Goal: Task Accomplishment & Management: Manage account settings

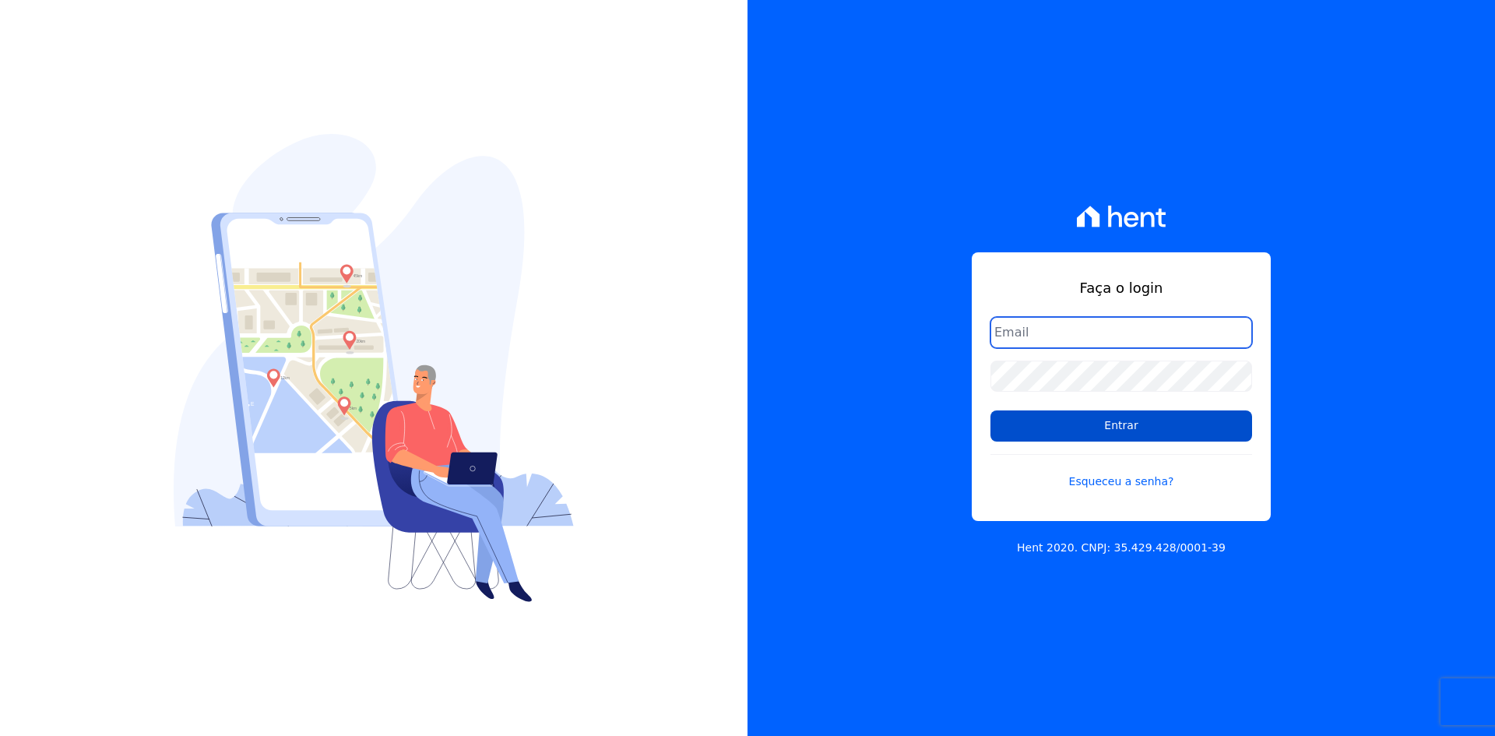
type input "[EMAIL_ADDRESS][DOMAIN_NAME]"
click at [1152, 422] on input "Entrar" at bounding box center [1121, 425] width 262 height 31
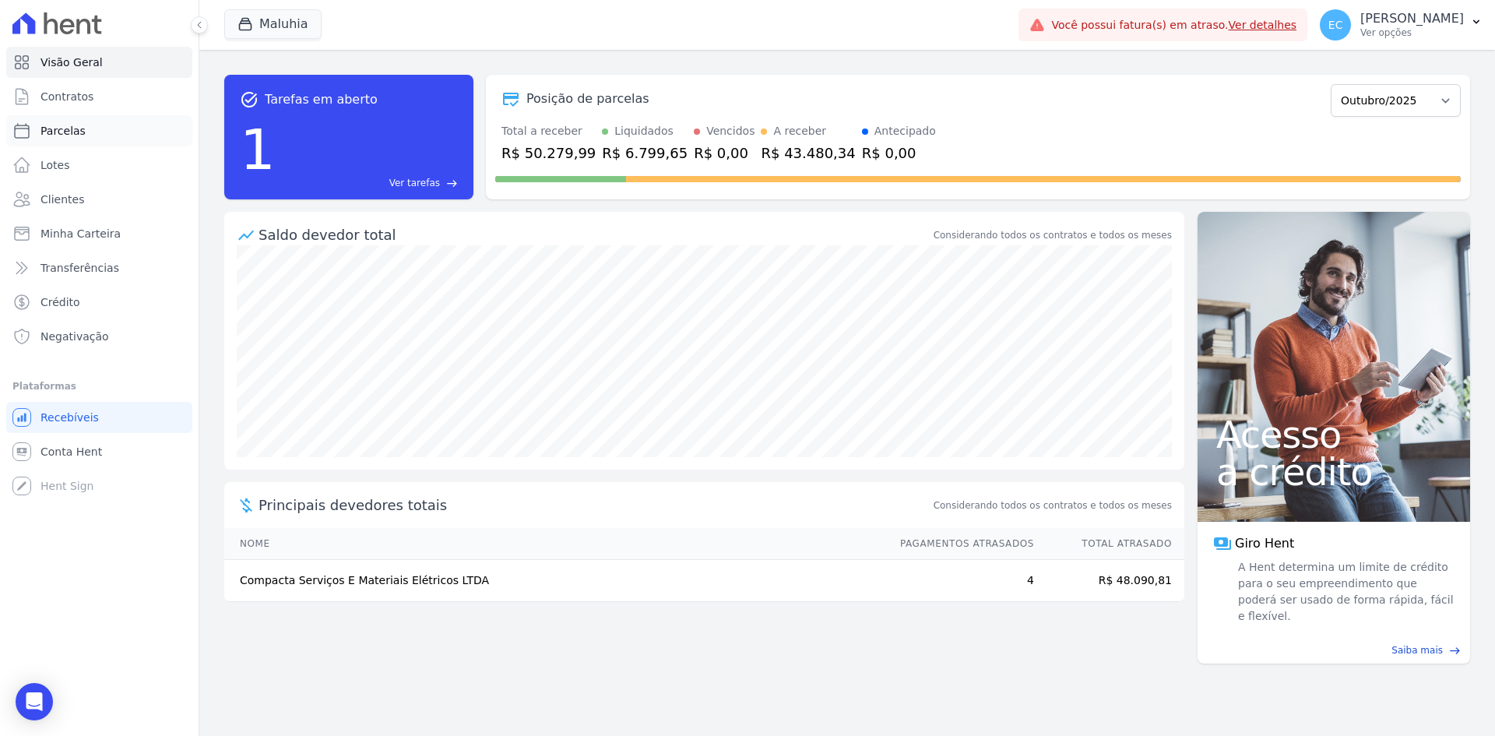
click at [118, 130] on link "Parcelas" at bounding box center [99, 130] width 186 height 31
select select
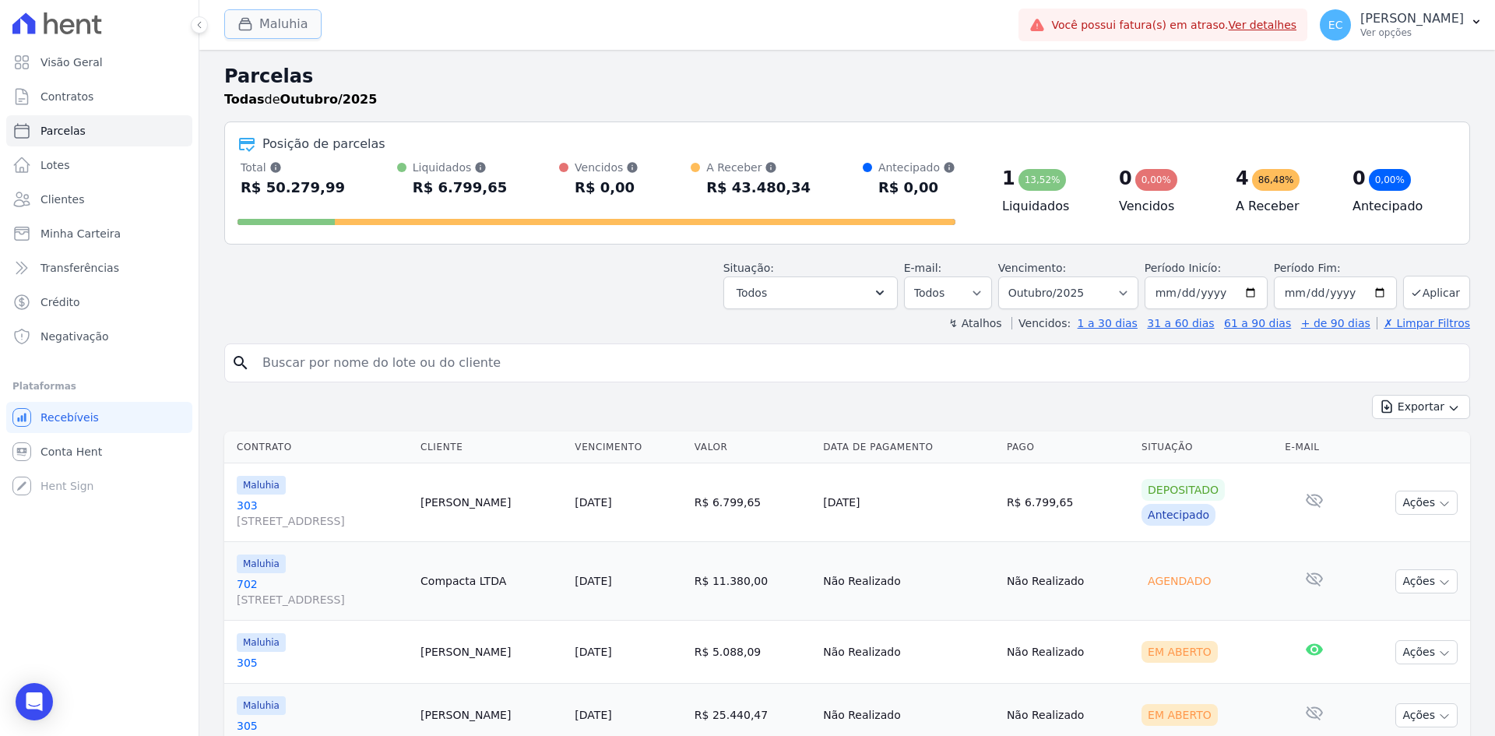
click at [266, 37] on button "Maluhia" at bounding box center [272, 24] width 97 height 30
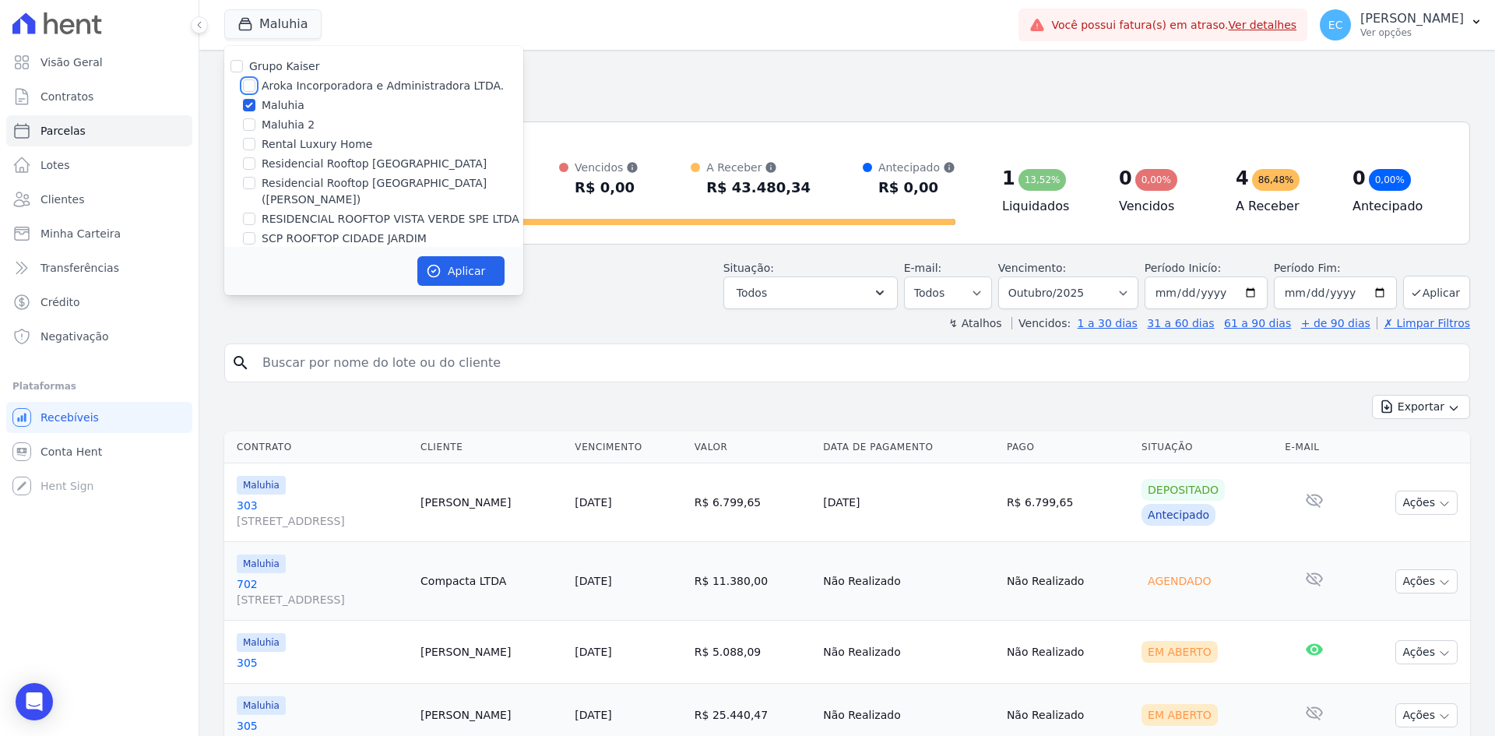
click at [249, 84] on input "Aroka Incorporadora e Administradora LTDA." at bounding box center [249, 85] width 12 height 12
checkbox input "true"
click at [251, 102] on input "Maluhia" at bounding box center [249, 105] width 12 height 12
checkbox input "false"
click at [442, 262] on button "Aplicar" at bounding box center [460, 271] width 87 height 30
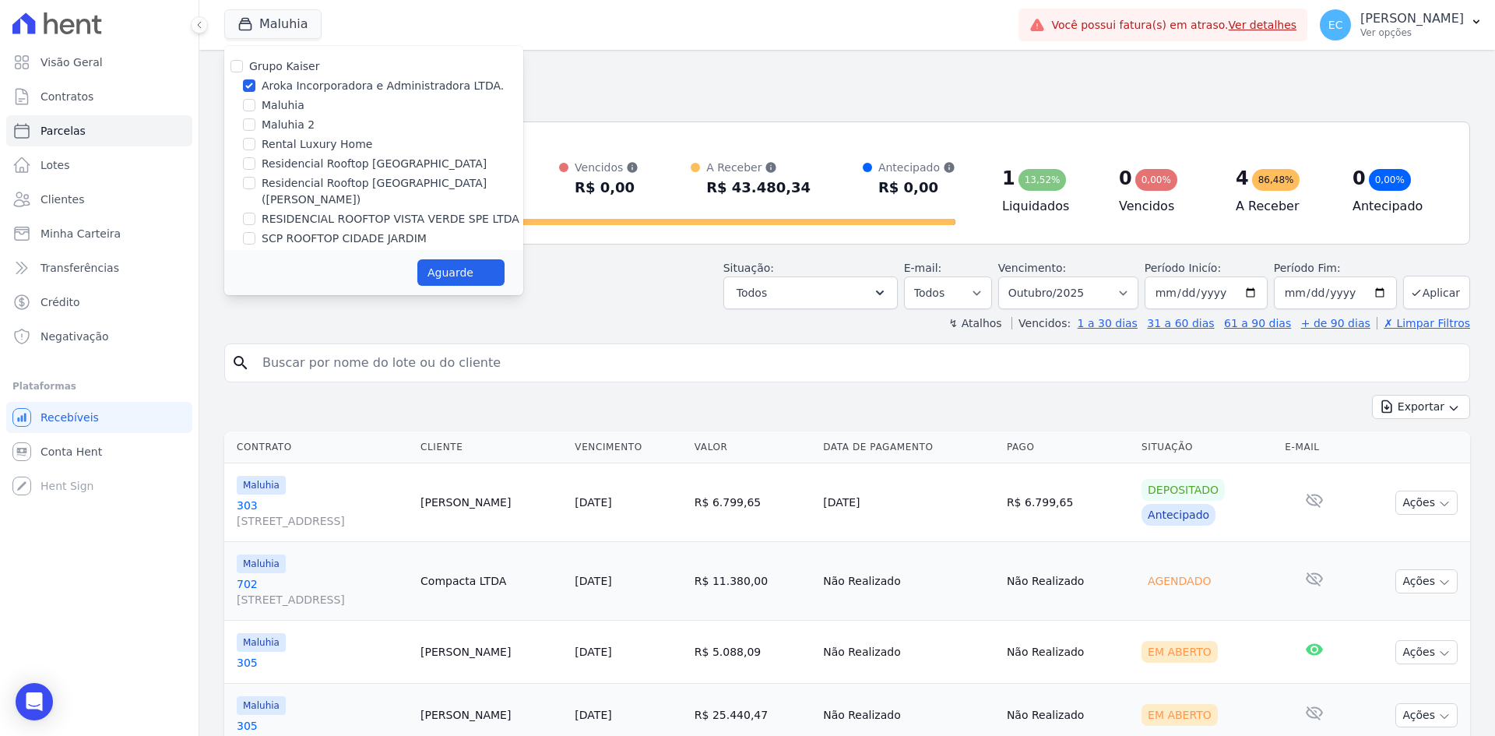
select select
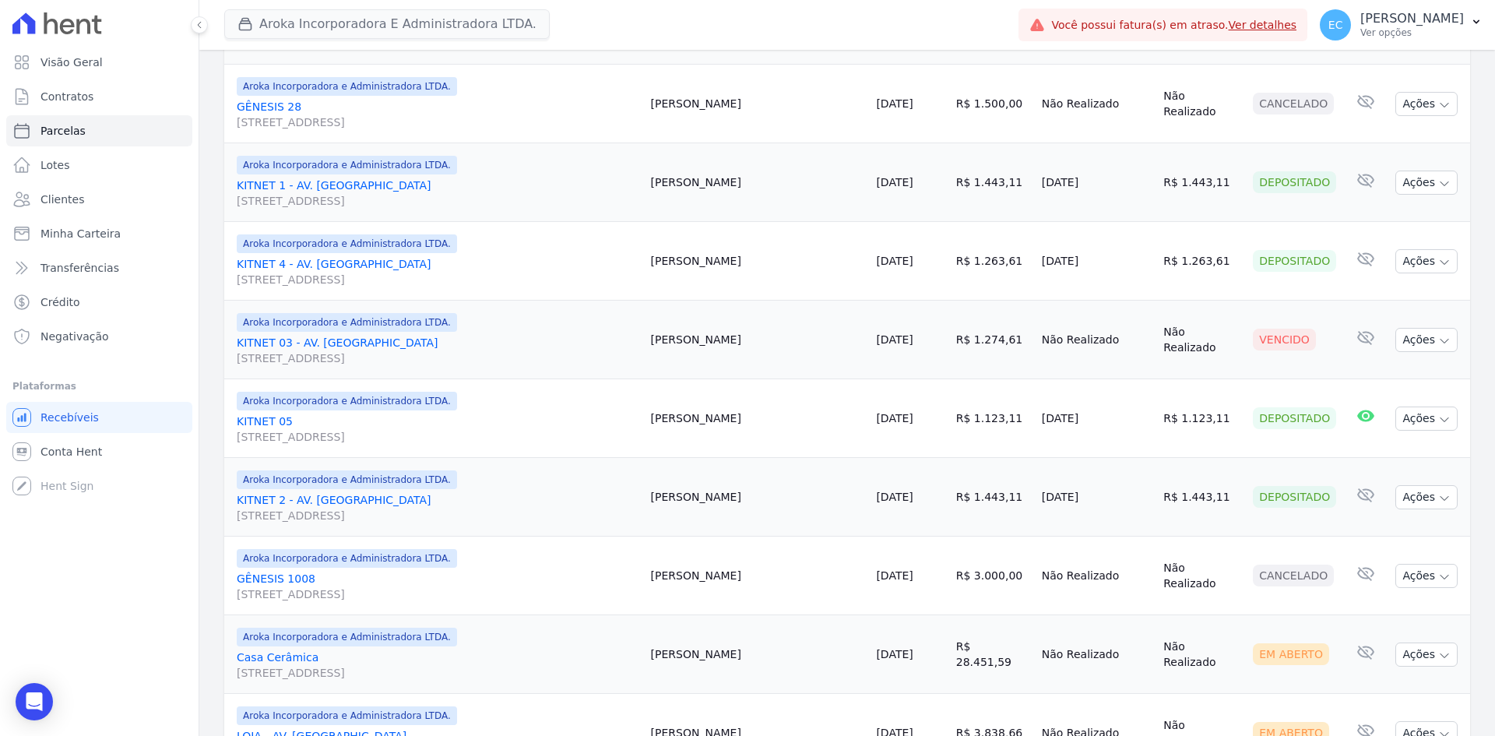
scroll to position [568, 0]
click at [257, 23] on div "button" at bounding box center [248, 24] width 22 height 16
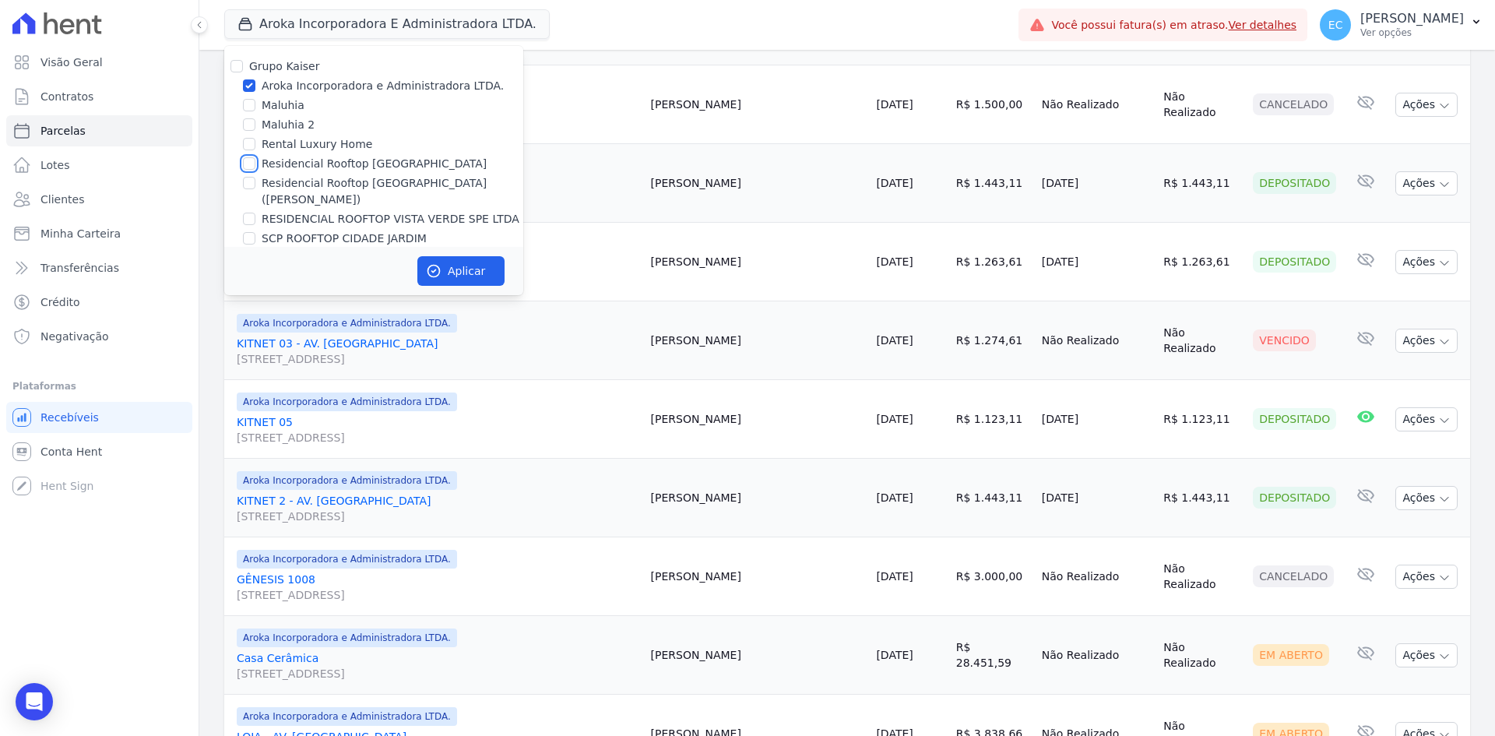
click at [245, 163] on input "Residencial Rooftop Vista Verde" at bounding box center [249, 163] width 12 height 12
checkbox input "true"
click at [248, 85] on input "Aroka Incorporadora e Administradora LTDA." at bounding box center [249, 85] width 12 height 12
checkbox input "false"
click at [438, 263] on icon "button" at bounding box center [434, 271] width 16 height 16
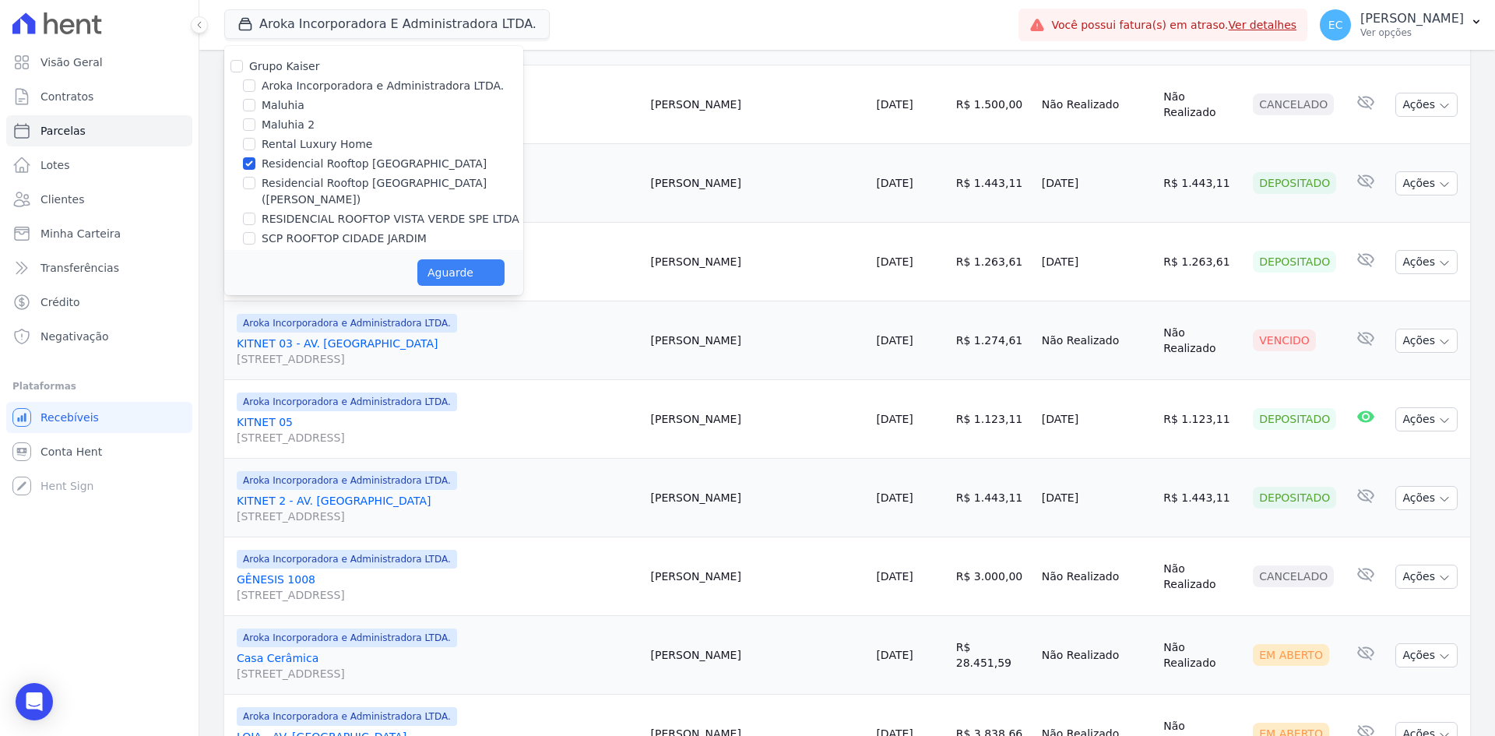
select select
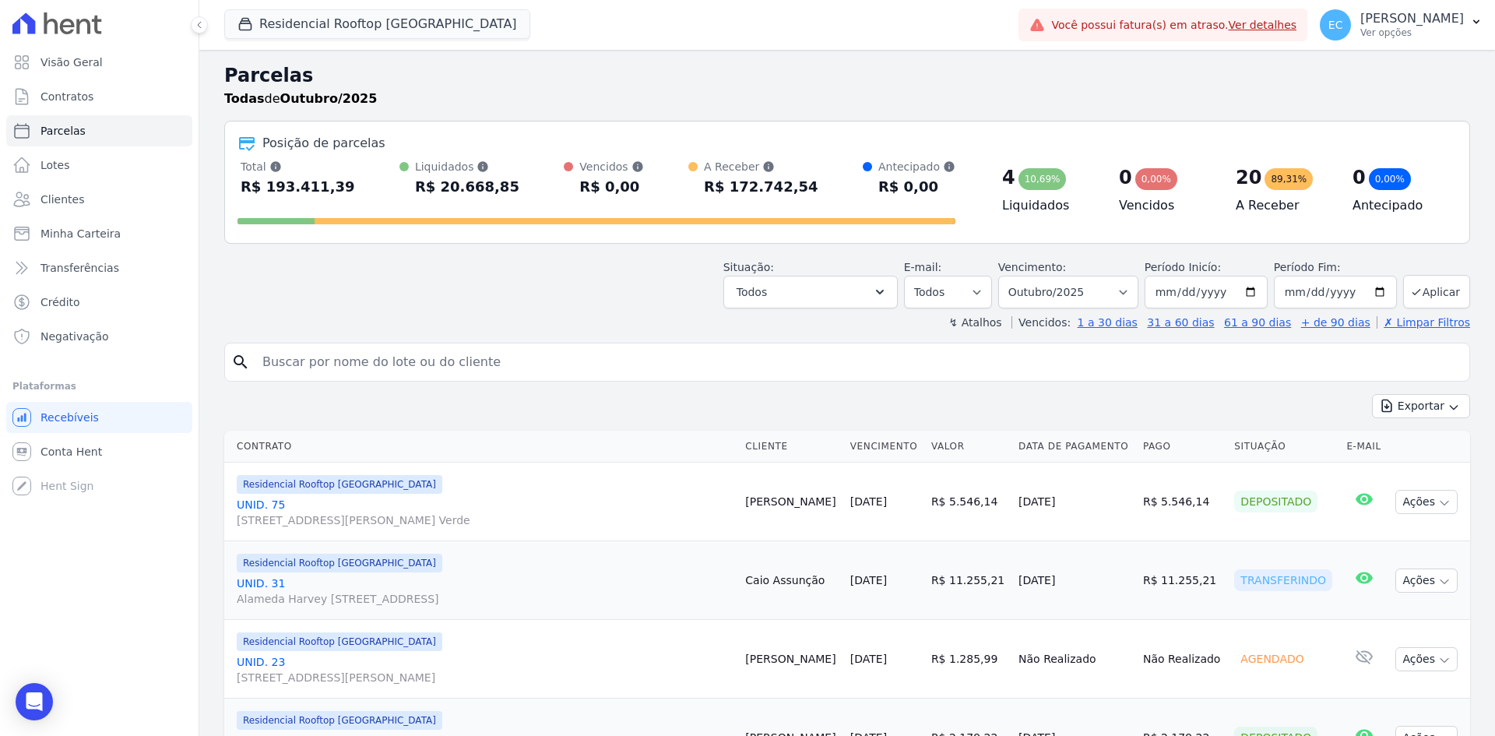
scroll to position [0, 0]
click at [1297, 26] on link "Ver detalhes" at bounding box center [1263, 25] width 69 height 12
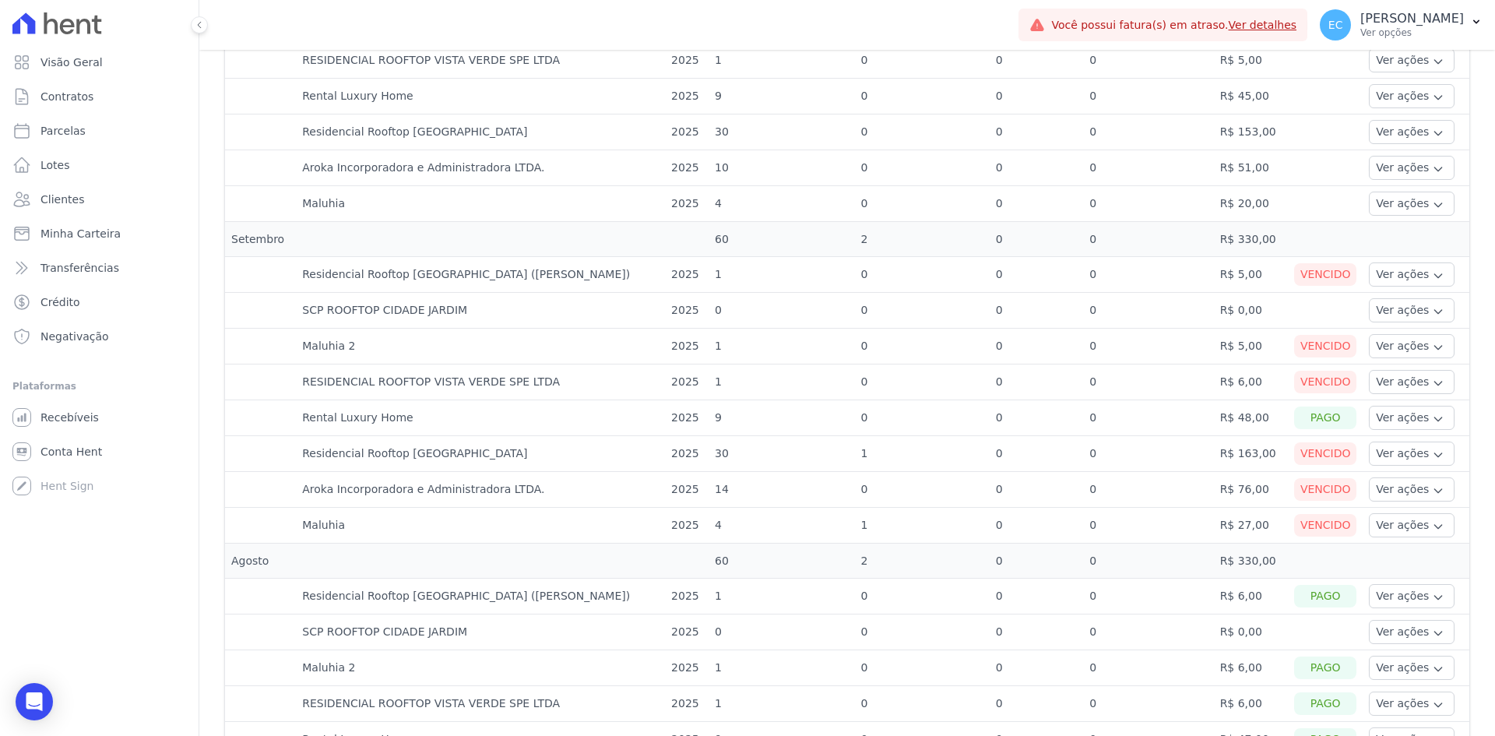
scroll to position [623, 0]
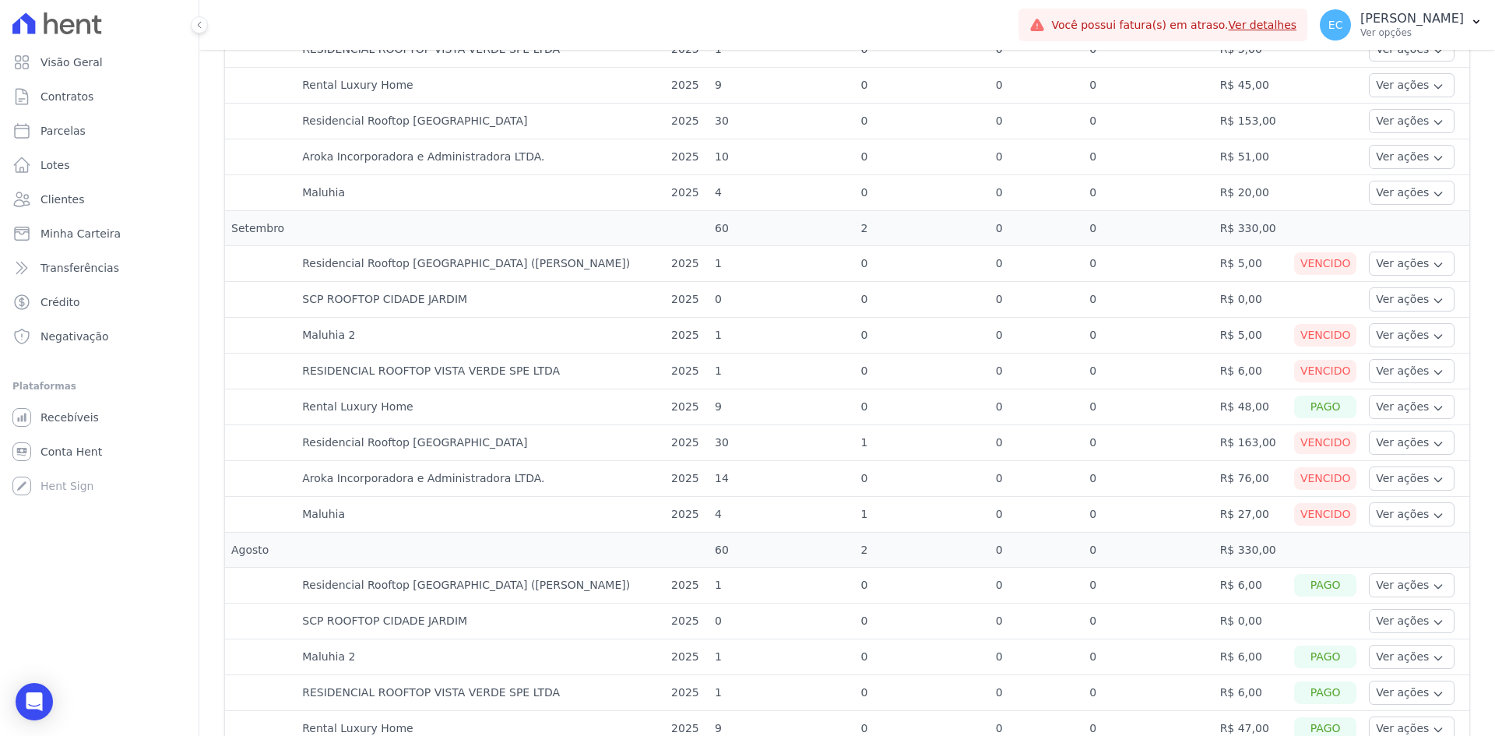
select select
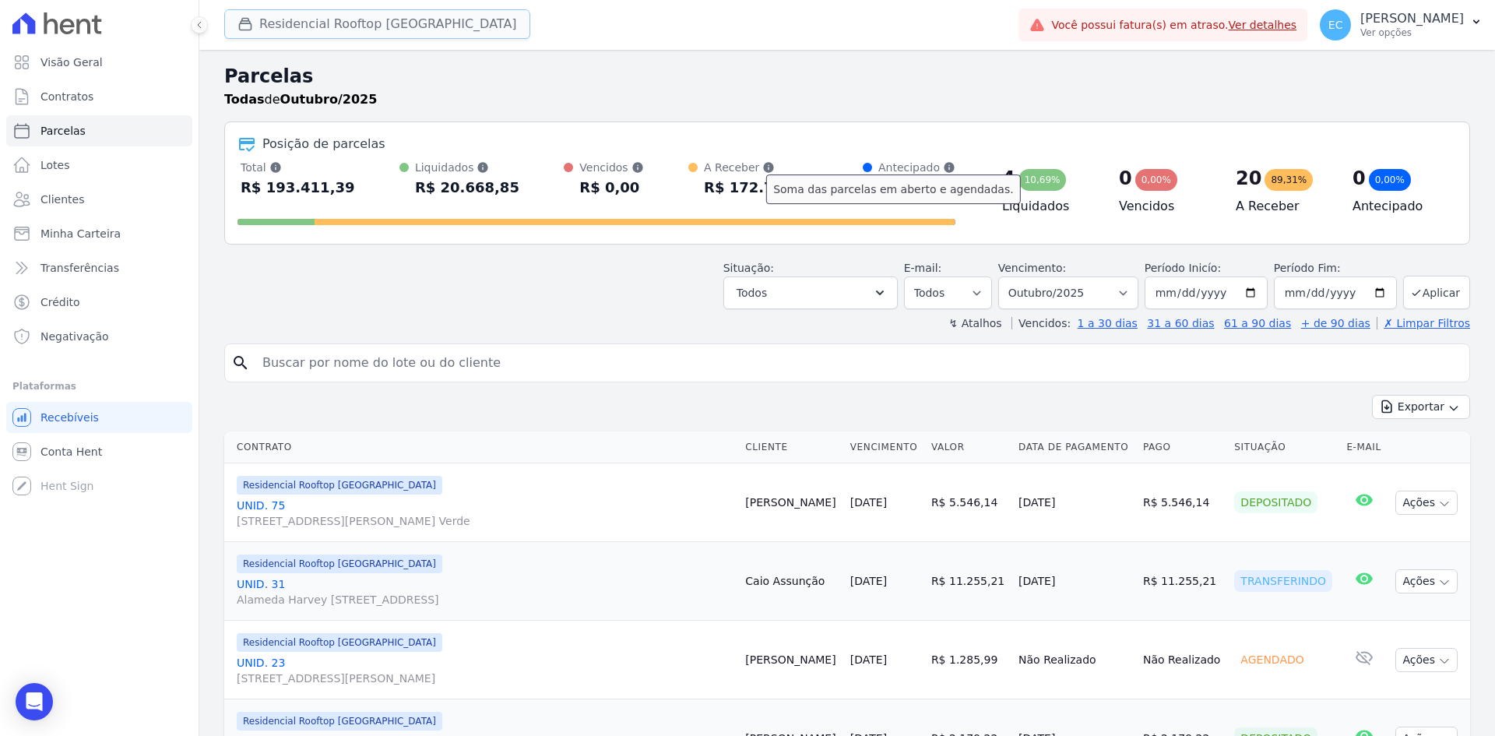
click at [280, 28] on button "Residencial Rooftop Vista Verde" at bounding box center [377, 24] width 306 height 30
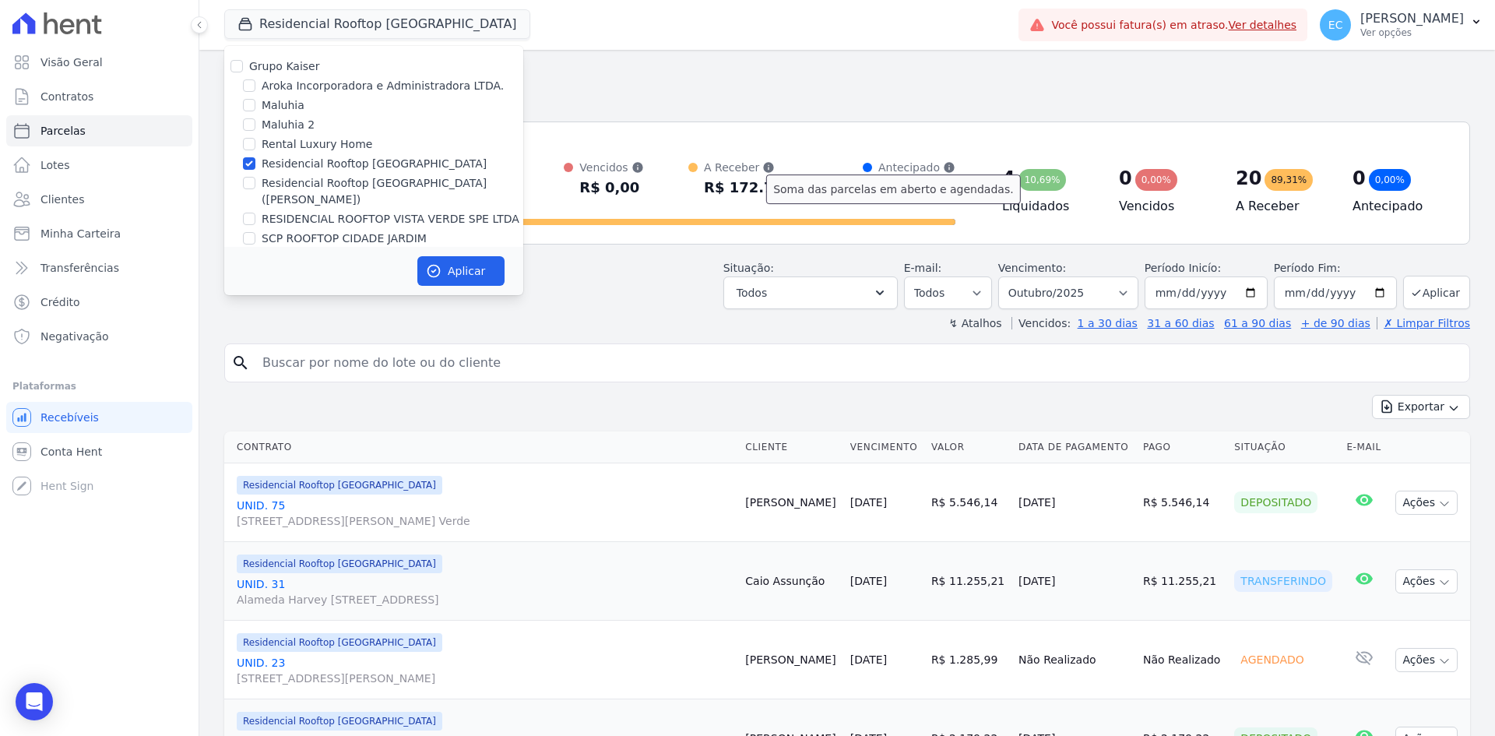
click at [645, 120] on div "Parcelas Todas de Outubro/2025" at bounding box center [847, 91] width 1246 height 59
